Goal: Information Seeking & Learning: Learn about a topic

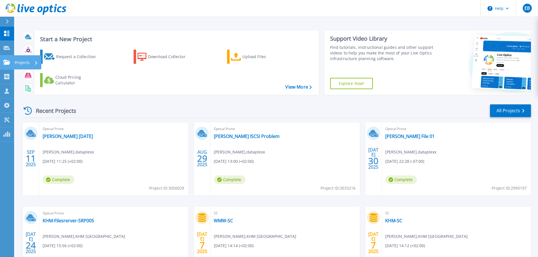
click at [6, 62] on icon at bounding box center [6, 62] width 7 height 5
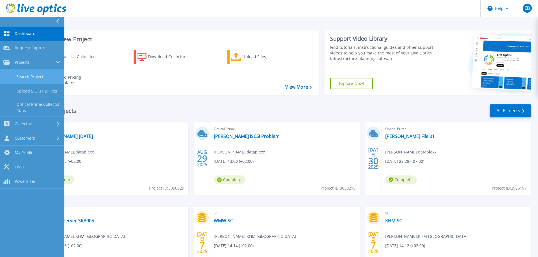
click at [30, 77] on link "Search Projects" at bounding box center [32, 77] width 64 height 14
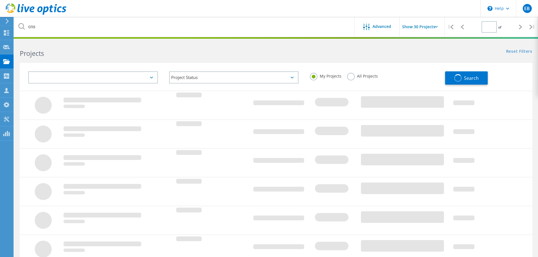
type input "1"
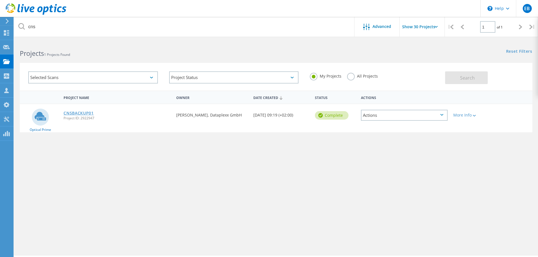
click at [88, 114] on link "CNSBACKUP01" at bounding box center [79, 113] width 30 height 4
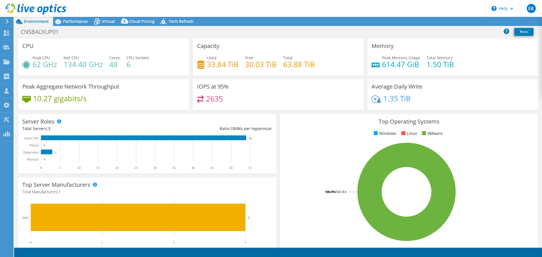
select select "EUFrankfurt"
select select "EUR"
click at [77, 19] on span "Performance" at bounding box center [75, 21] width 25 height 5
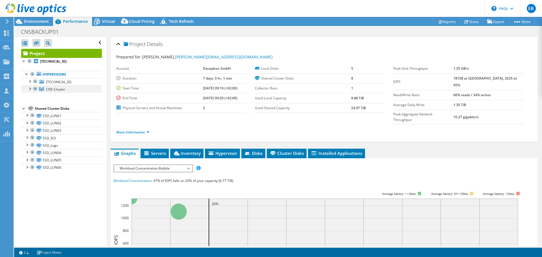
click at [31, 90] on div at bounding box center [30, 89] width 6 height 6
click at [57, 88] on span "CNS-Cluster" at bounding box center [55, 89] width 19 height 5
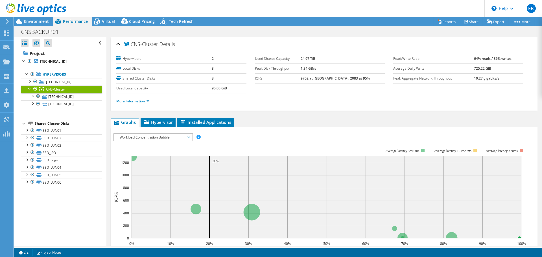
click at [148, 101] on link "More Information" at bounding box center [132, 101] width 33 height 5
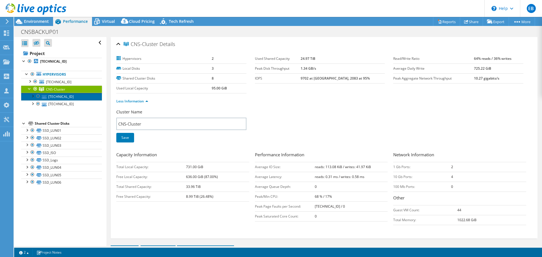
click at [60, 95] on link "[TECHNICAL_ID]" at bounding box center [61, 96] width 81 height 7
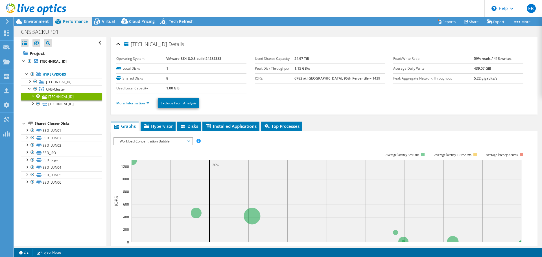
click at [149, 104] on link "More Information" at bounding box center [132, 103] width 33 height 5
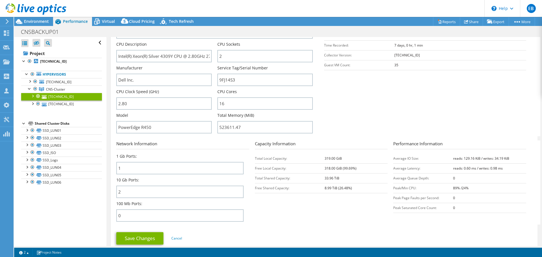
scroll to position [113, 0]
click at [33, 95] on div at bounding box center [33, 96] width 6 height 6
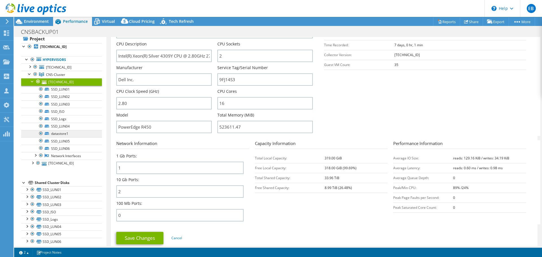
scroll to position [21, 0]
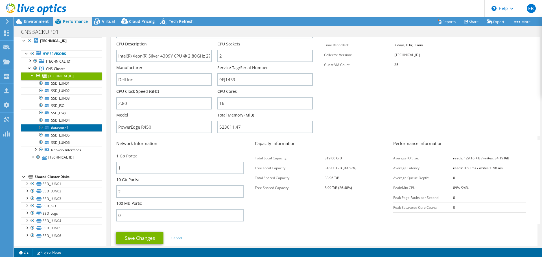
click at [62, 128] on link "datastore1" at bounding box center [61, 127] width 81 height 7
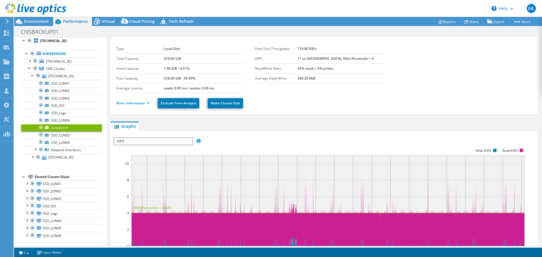
scroll to position [0, 0]
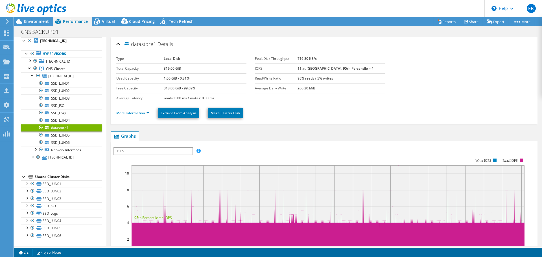
click at [136, 150] on span "IOPS" at bounding box center [153, 151] width 78 height 7
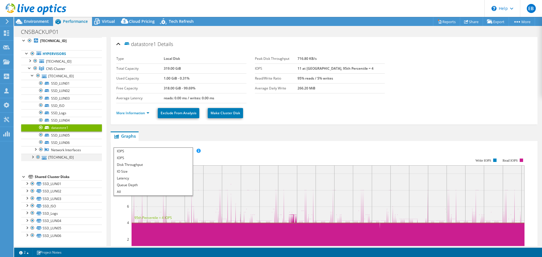
click at [34, 157] on div at bounding box center [33, 157] width 6 height 6
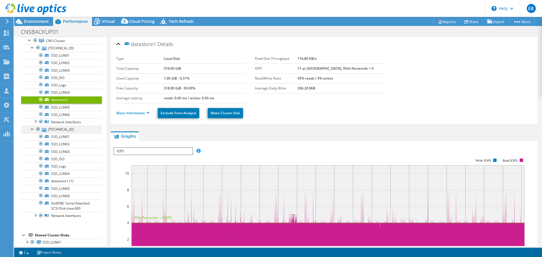
scroll to position [49, 0]
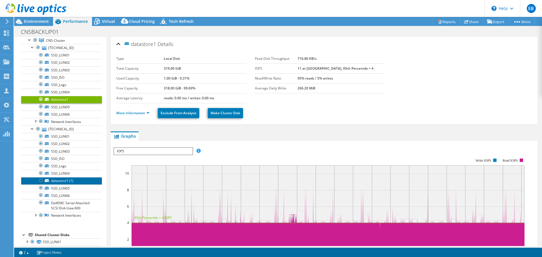
click at [57, 182] on link "datastore1 (1)" at bounding box center [61, 180] width 81 height 7
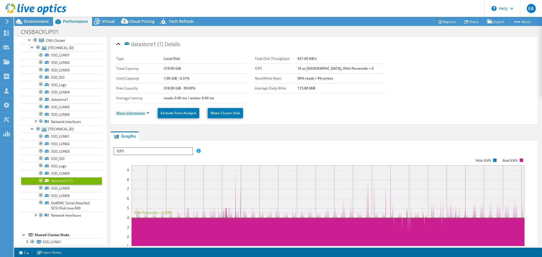
click at [147, 114] on link "More Information" at bounding box center [132, 113] width 33 height 5
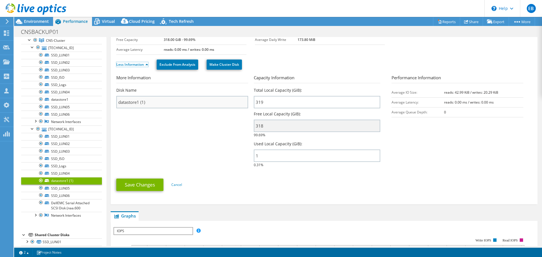
scroll to position [0, 0]
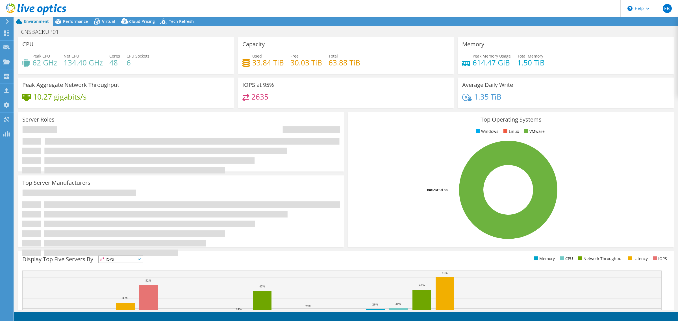
select select "EUFrankfurt"
select select "EUR"
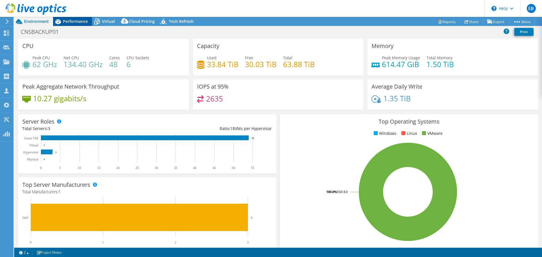
click at [74, 21] on span "Performance" at bounding box center [75, 21] width 25 height 5
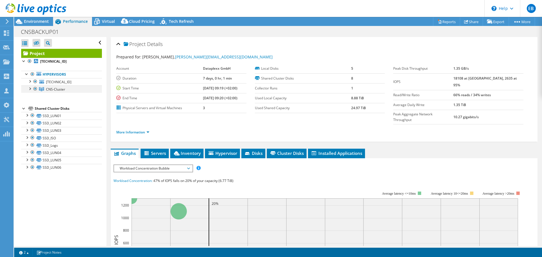
click at [27, 88] on div at bounding box center [30, 89] width 6 height 6
click at [54, 90] on span "CNS-Cluster" at bounding box center [55, 89] width 19 height 5
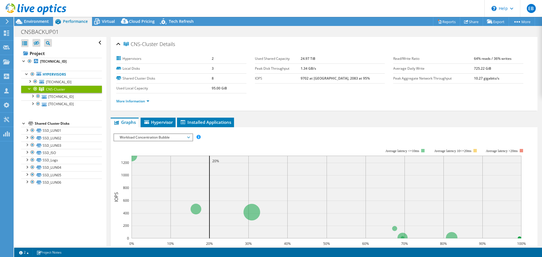
click at [159, 134] on span "Workload Concentration Bubble" at bounding box center [153, 137] width 73 height 7
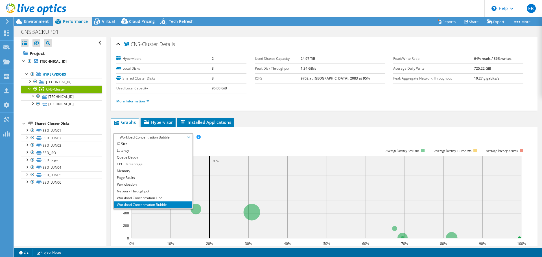
scroll to position [20, 0]
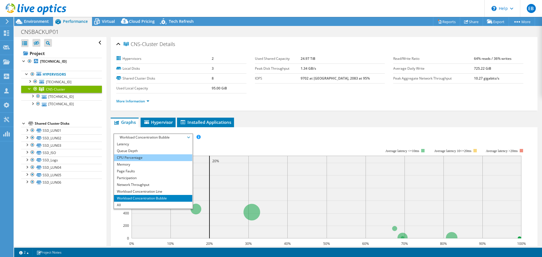
click at [128, 156] on li "CPU Percentage" at bounding box center [153, 158] width 78 height 7
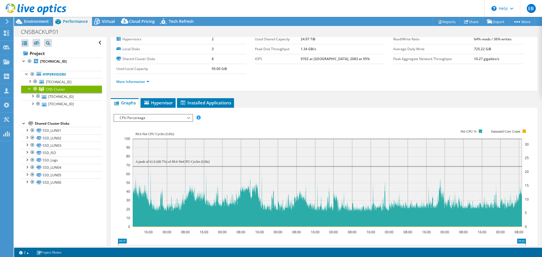
scroll to position [28, 0]
